Goal: Check status: Check status

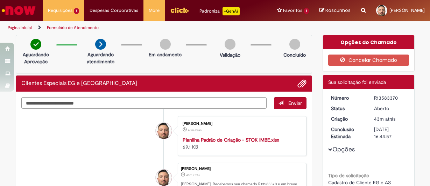
click at [137, 136] on li "Silvio Luiz Peres De Latorre Junior 45m atrás 45 minutos atrás Planilha Padrão …" at bounding box center [164, 136] width 286 height 40
click at [190, 86] on div "Clientes Especiais EG e [GEOGRAPHIC_DATA]" at bounding box center [164, 83] width 286 height 9
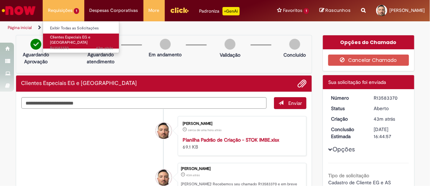
click at [78, 39] on span "Clientes Especiais EG e [GEOGRAPHIC_DATA]" at bounding box center [70, 40] width 40 height 11
